Goal: Transaction & Acquisition: Obtain resource

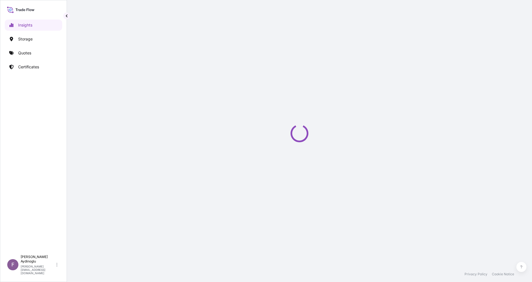
select select "2025"
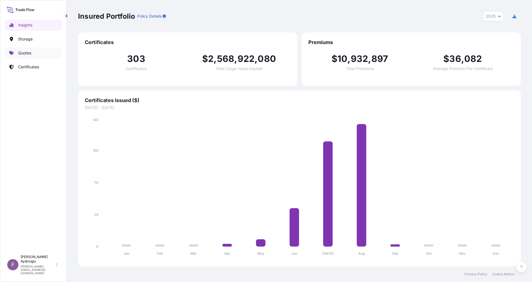
click at [35, 49] on link "Quotes" at bounding box center [33, 52] width 57 height 11
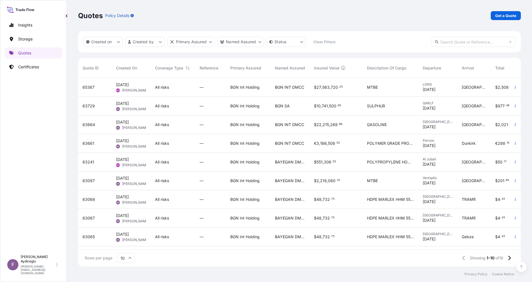
click at [282, 13] on div "Quotes Policy Details Get a Quote" at bounding box center [299, 15] width 442 height 9
click at [504, 18] on p "Get a Quote" at bounding box center [505, 16] width 21 height 6
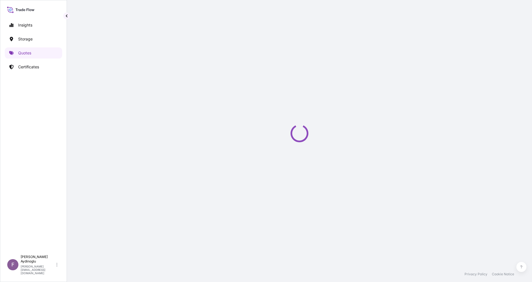
select select "Ocean Vessel"
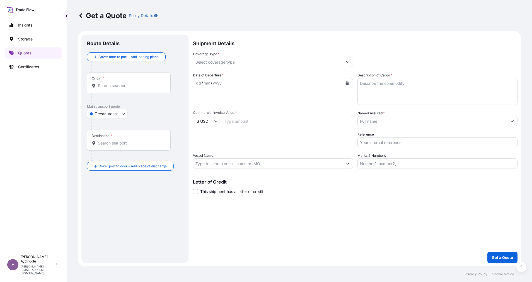
click at [440, 124] on input "Named Assured *" at bounding box center [431, 121] width 149 height 10
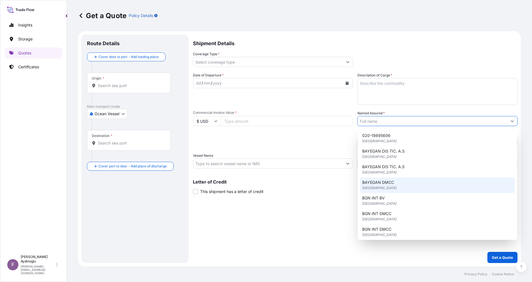
click at [433, 186] on div "BAYEGAN DMCC [GEOGRAPHIC_DATA]" at bounding box center [437, 185] width 155 height 16
type input "BAYEGAN DMCC"
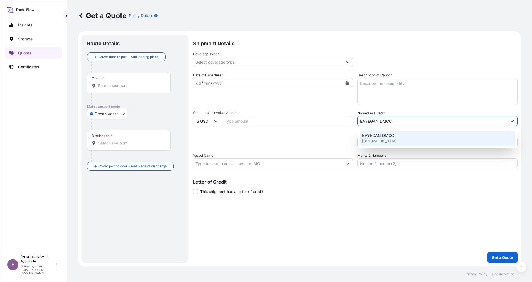
click at [409, 161] on input "Marks & Numbers" at bounding box center [437, 163] width 160 height 10
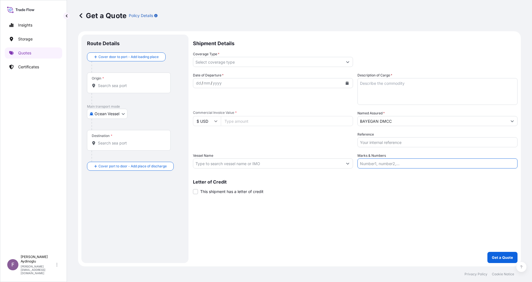
type input "PO NO: 25Y0174300 Quantity M/[PERSON_NAME]: 34.876,57 Premium: USD 1.181,57"
type input "QARLF - [GEOGRAPHIC_DATA], [GEOGRAPHIC_DATA]"
type input "[GEOGRAPHIC_DATA]"
type input "All risks"
type input "10741500"
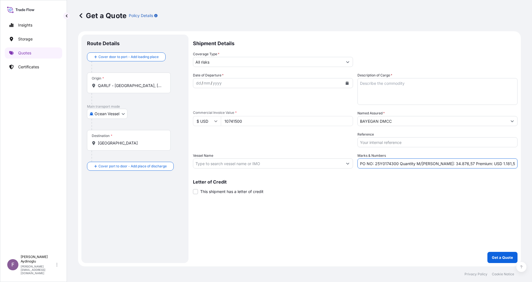
type input "CHIOS VICTORY (IMO: 9680243)"
drag, startPoint x: 403, startPoint y: 213, endPoint x: 397, endPoint y: 149, distance: 64.3
click at [402, 213] on div "Shipment Details Coverage Type * All risks Date of Departure * dd / mm / yyyy C…" at bounding box center [355, 149] width 324 height 228
drag, startPoint x: 397, startPoint y: 164, endPoint x: 374, endPoint y: 164, distance: 22.6
click at [374, 164] on input "PO NO: 25Y0174300 Quantity M/[PERSON_NAME]: 34.876,57 Premium: USD 1.181,57" at bounding box center [437, 163] width 160 height 10
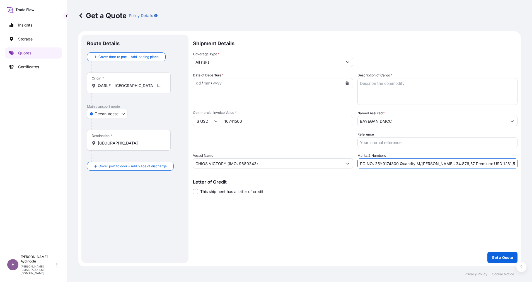
paste input "67"
type input "PO NO: 25Y0167300 Quantity M/[PERSON_NAME]: 34.876,57 Premium: USD 1.181,57"
click at [426, 182] on p "Letter of Credit" at bounding box center [355, 181] width 324 height 4
drag, startPoint x: 257, startPoint y: 122, endPoint x: 204, endPoint y: 120, distance: 53.2
click at [204, 120] on div "$ USD 10741500" at bounding box center [273, 121] width 160 height 10
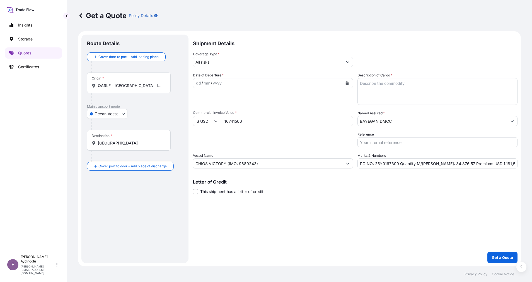
paste input "377338.5"
type input "377338.5"
click at [262, 135] on div "Packing Category Type to search a container mode Please select a primary mode o…" at bounding box center [273, 139] width 160 height 16
click at [231, 121] on input "377338.5" at bounding box center [287, 121] width 132 height 10
click at [406, 89] on textarea "Description of Cargo *" at bounding box center [437, 91] width 160 height 27
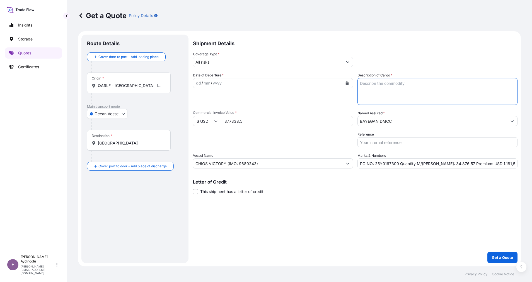
paste textarea "PP2245"
type textarea "PP2245"
click at [328, 197] on div "Shipment Details Coverage Type * All risks Date of Departure * dd / mm / yyyy C…" at bounding box center [355, 149] width 324 height 228
drag, startPoint x: 449, startPoint y: 164, endPoint x: 433, endPoint y: 164, distance: 16.4
click at [433, 164] on input "PO NO: 25Y0167300 Quantity M/[PERSON_NAME]: 34.876,57 Premium: USD 1.181,57" at bounding box center [437, 163] width 160 height 10
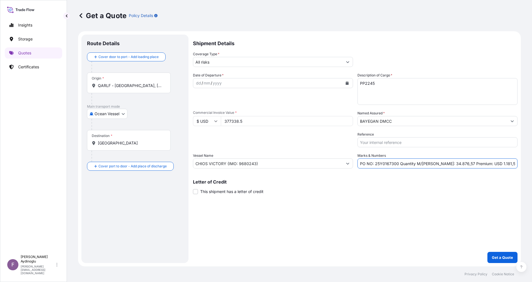
click at [443, 164] on input "PO NO: 25Y0167300 Quantity M/[PERSON_NAME]: 34.876,57 Premium: USD 1.181,57" at bounding box center [437, 163] width 160 height 10
drag, startPoint x: 443, startPoint y: 164, endPoint x: 432, endPoint y: 164, distance: 10.9
click at [432, 164] on input "PO NO: 25Y0167300 Quantity M/[PERSON_NAME]: 34.876,57 Premium: USD 1.181,57" at bounding box center [437, 163] width 160 height 10
click at [442, 164] on input "PO NO: 25Y0167300 Quantity M/[PERSON_NAME]: 46,57 Premium: USD 1.181,57" at bounding box center [437, 163] width 160 height 10
type input "PO NO: 25Y0167300 Quantity M/[PERSON_NAME]: 46,500 Premium: USD 1.181,57"
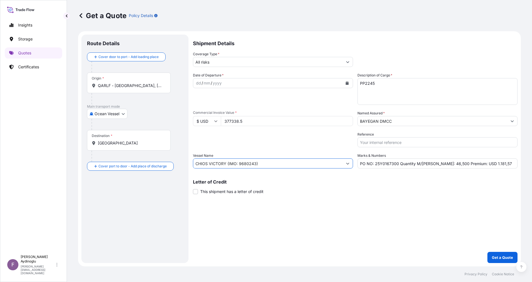
drag, startPoint x: 270, startPoint y: 162, endPoint x: 184, endPoint y: 160, distance: 85.5
click at [179, 159] on form "Route Details Cover door to port - Add loading place Place of loading Road / In…" at bounding box center [299, 148] width 442 height 235
paste input "MSC [PERSON_NAME] - OW534R"
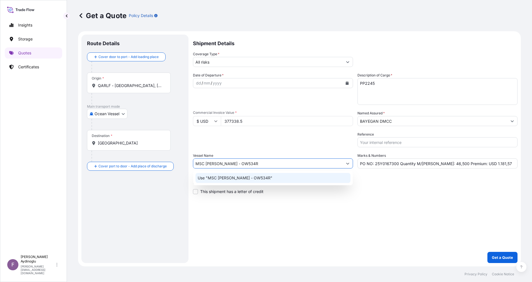
click at [289, 179] on div "Use "MSC [PERSON_NAME] - OW534R"" at bounding box center [272, 178] width 155 height 10
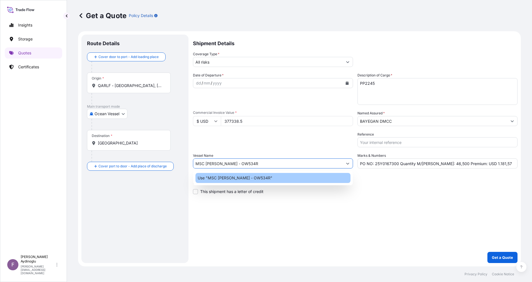
type input "MSC [PERSON_NAME] - OW534R"
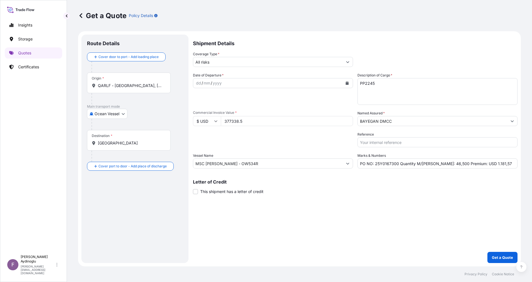
click at [382, 194] on div "Shipment Details Coverage Type * All risks Date of Departure * dd / mm / yyyy C…" at bounding box center [355, 149] width 324 height 228
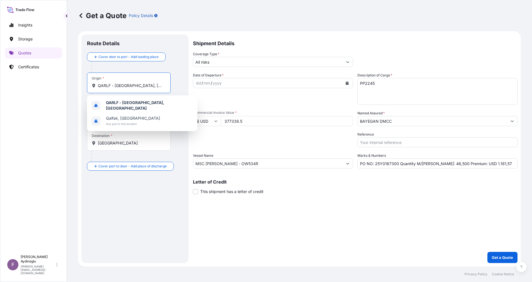
drag, startPoint x: 156, startPoint y: 84, endPoint x: 55, endPoint y: 81, distance: 101.7
click at [57, 81] on div "Insights Storage Quotes Certificates F [PERSON_NAME] [EMAIL_ADDRESS][DOMAIN_NAM…" at bounding box center [266, 141] width 532 height 282
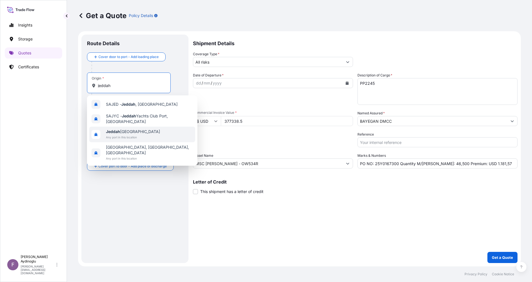
click at [155, 128] on div "[GEOGRAPHIC_DATA] [GEOGRAPHIC_DATA] Any port in this location" at bounding box center [142, 134] width 106 height 16
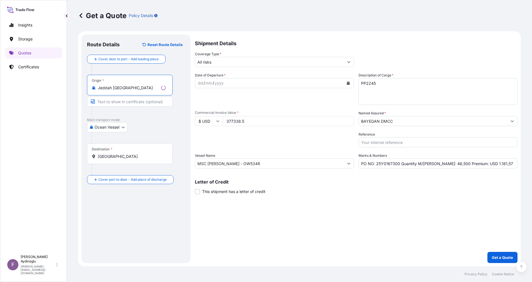
type input "Jeddah [GEOGRAPHIC_DATA]"
click at [136, 98] on input "Text to appear on certificate" at bounding box center [130, 101] width 86 height 10
type input "JEDDAH / [GEOGRAPHIC_DATA]"
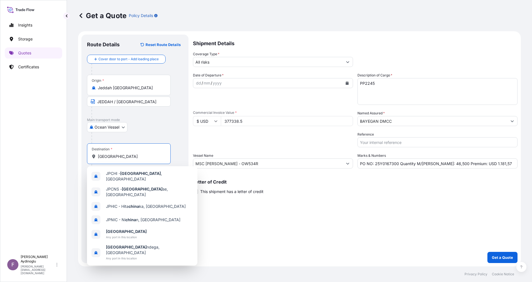
drag, startPoint x: 160, startPoint y: 154, endPoint x: 67, endPoint y: 157, distance: 92.5
click at [70, 156] on div "Get a Quote Policy Details Route Details Reset Route Details Cover door to port…" at bounding box center [299, 133] width 465 height 266
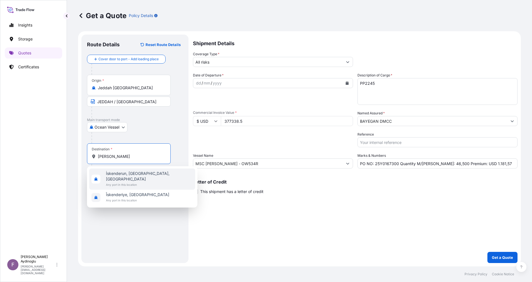
click at [159, 177] on div "İskenderun, [GEOGRAPHIC_DATA], [GEOGRAPHIC_DATA] Any port in this location" at bounding box center [142, 178] width 106 height 21
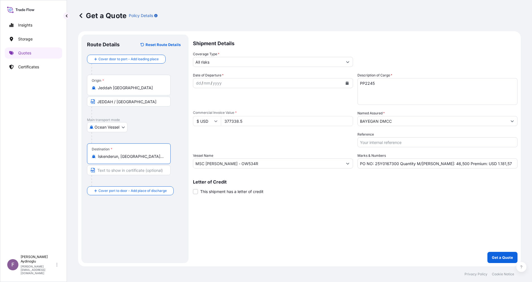
type input "İskenderun, [GEOGRAPHIC_DATA], [GEOGRAPHIC_DATA]"
click at [129, 176] on div at bounding box center [130, 180] width 79 height 11
click at [132, 173] on input "Text to appear on certificate" at bounding box center [129, 170] width 84 height 10
click at [487, 252] on button "Get a Quote" at bounding box center [502, 257] width 30 height 11
click at [132, 173] on input "ISKENDERUN" at bounding box center [129, 170] width 84 height 10
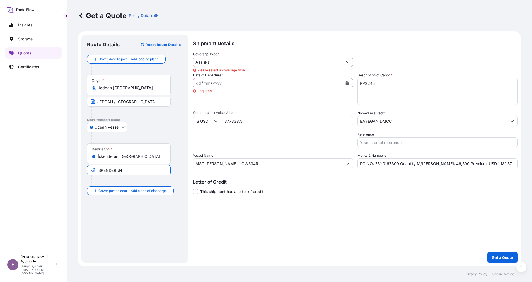
type input "ISKENDERUN / [GEOGRAPHIC_DATA]"
click at [263, 61] on input "All risks" at bounding box center [267, 62] width 149 height 10
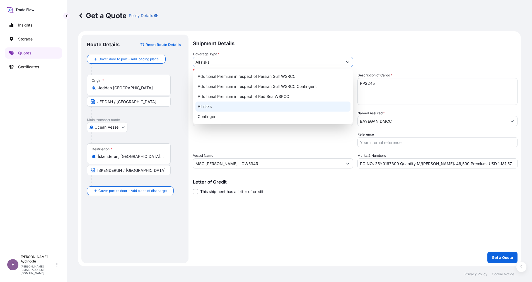
click at [250, 105] on div "All risks" at bounding box center [272, 106] width 155 height 10
click at [257, 141] on div "Packing Category Type to search a container mode Please select a primary mode o…" at bounding box center [273, 139] width 160 height 16
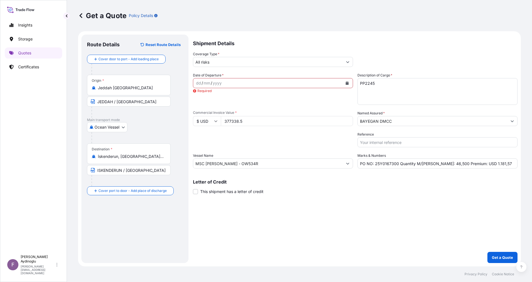
click at [196, 81] on div "dd" at bounding box center [198, 83] width 6 height 7
drag, startPoint x: 491, startPoint y: 164, endPoint x: 474, endPoint y: 162, distance: 17.6
click at [474, 162] on input "PO NO: 25Y0167300 Quantity M/[PERSON_NAME]: 46,500 Premium: USD 1.181,57" at bounding box center [437, 163] width 160 height 10
type input "PO NO: 25Y0167300 Quantity M/[PERSON_NAME]: 46,500 Premium: USD 41,51"
click at [159, 168] on input "ISKENDERUN / [GEOGRAPHIC_DATA]" at bounding box center [129, 170] width 84 height 10
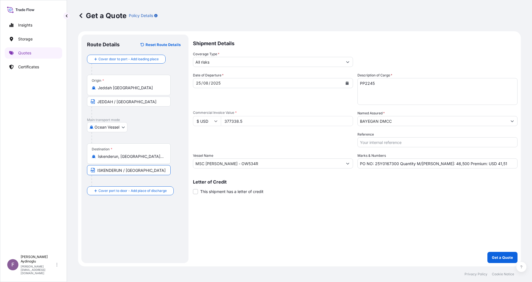
click at [332, 181] on p "Letter of Credit" at bounding box center [355, 181] width 324 height 4
click at [336, 141] on div "Packing Category Type to search a container mode Please select a primary mode o…" at bounding box center [273, 139] width 160 height 16
click at [262, 145] on div "Packing Category Type to search a container mode Please select a primary mode o…" at bounding box center [273, 139] width 160 height 16
click at [328, 196] on div "Shipment Details Coverage Type * All risks Date of Departure * [DATE] Cargo Cat…" at bounding box center [355, 149] width 324 height 228
click at [299, 140] on div "Packing Category Type to search a container mode Please select a primary mode o…" at bounding box center [273, 139] width 160 height 16
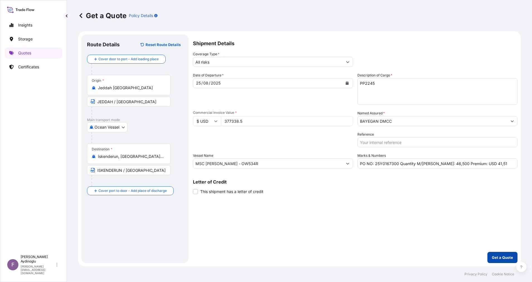
click at [501, 255] on p "Get a Quote" at bounding box center [501, 257] width 21 height 6
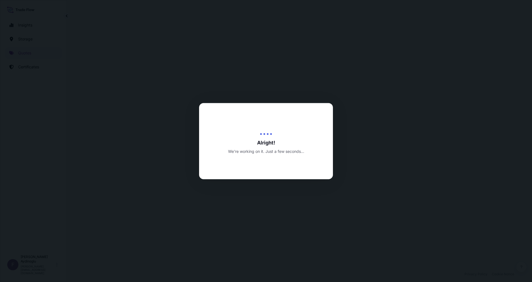
select select "Ocean Vessel"
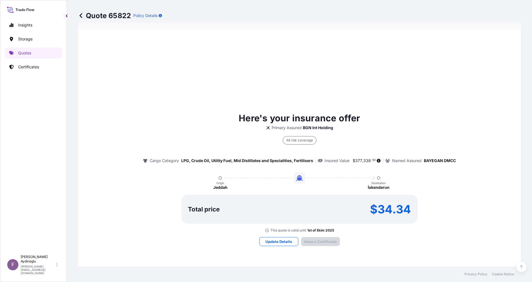
type input "[DATE]"
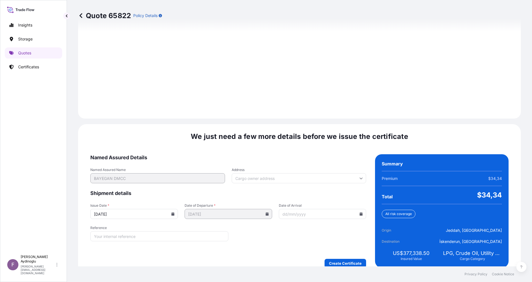
scroll to position [598, 0]
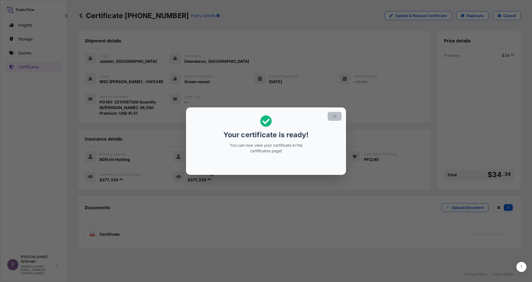
click at [334, 116] on icon "button" at bounding box center [334, 115] width 3 height 3
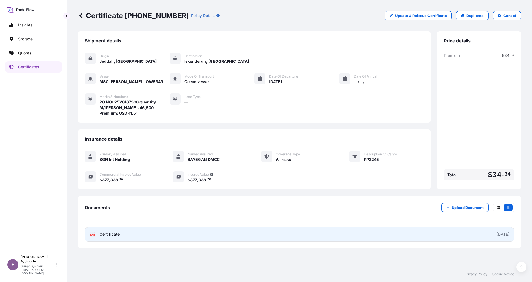
click at [293, 230] on link "PDF Certificate [DATE]" at bounding box center [299, 234] width 429 height 14
